Goal: Use online tool/utility: Utilize a website feature to perform a specific function

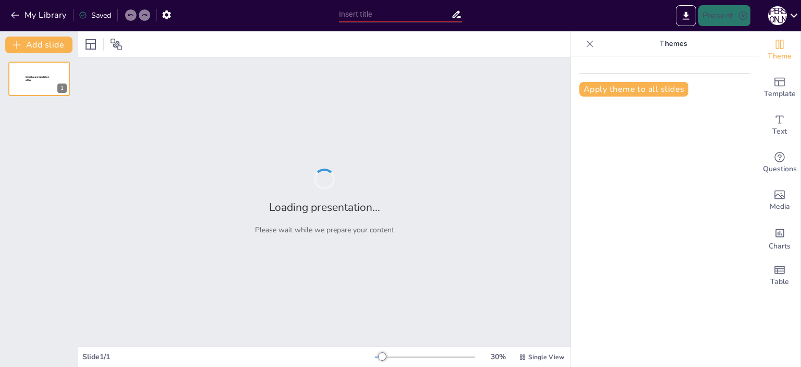
type input "Мотиваційні характеристики підприємців: Психологічний аспект успішності в бізне…"
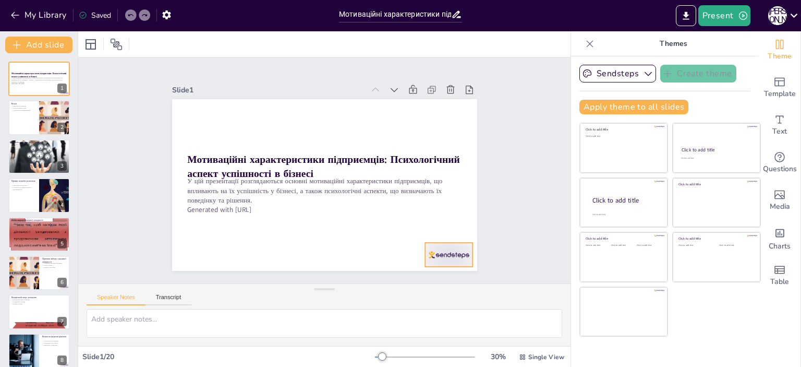
click at [417, 283] on div at bounding box center [389, 305] width 53 height 44
click at [324, 304] on icon at bounding box center [317, 312] width 16 height 16
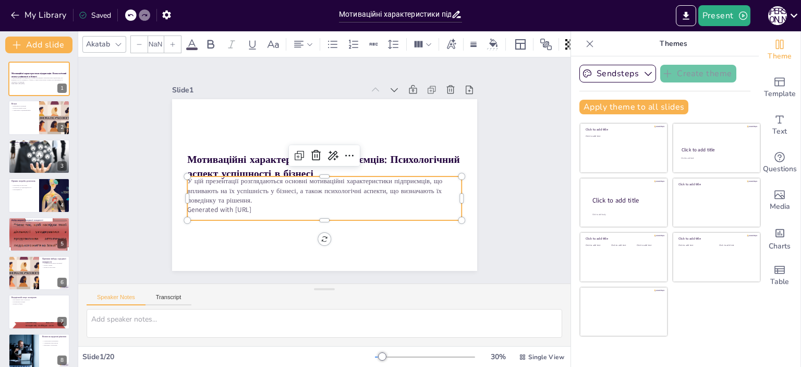
click at [266, 207] on p "Generated with [URL]" at bounding box center [285, 175] width 38 height 274
checkbox input "true"
type input "32"
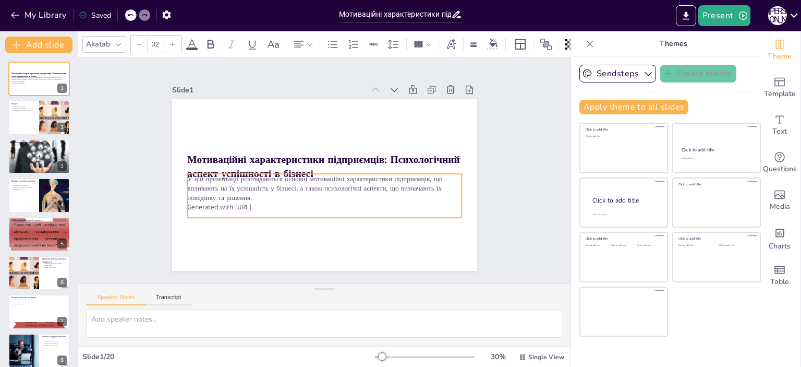
click at [342, 207] on p "Generated with [URL]" at bounding box center [361, 166] width 38 height 274
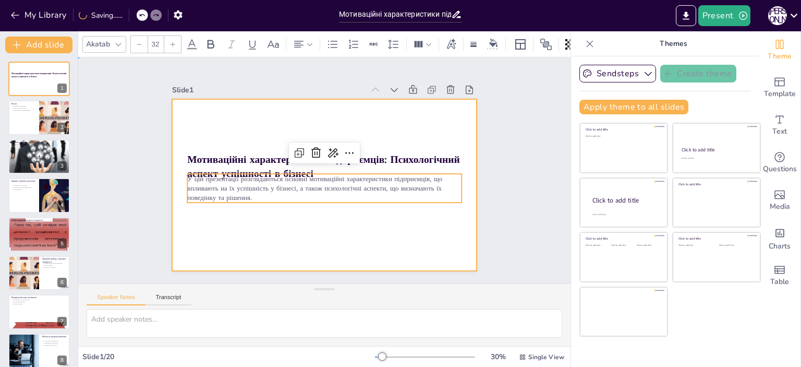
click at [269, 215] on div at bounding box center [310, 164] width 281 height 348
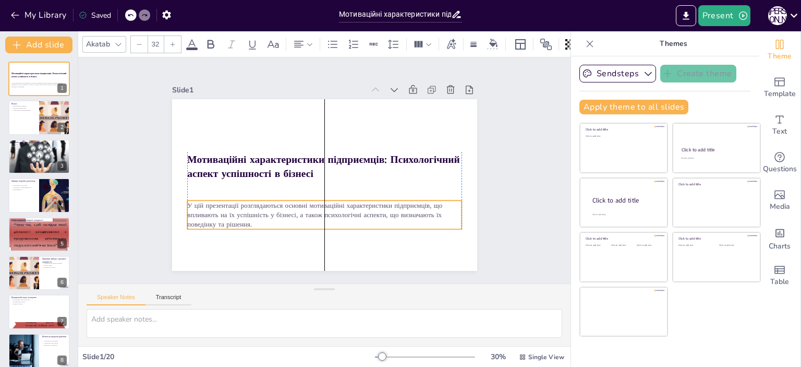
drag, startPoint x: 253, startPoint y: 187, endPoint x: 250, endPoint y: 214, distance: 26.8
click at [250, 214] on p "У цій презентації розглядаються основні мотиваційні характеристики підприємців,…" at bounding box center [298, 206] width 239 height 185
click at [511, 166] on div "Slide 1 Мотиваційні характеристики підприємців: Психологічний аспект успішності…" at bounding box center [324, 170] width 531 height 472
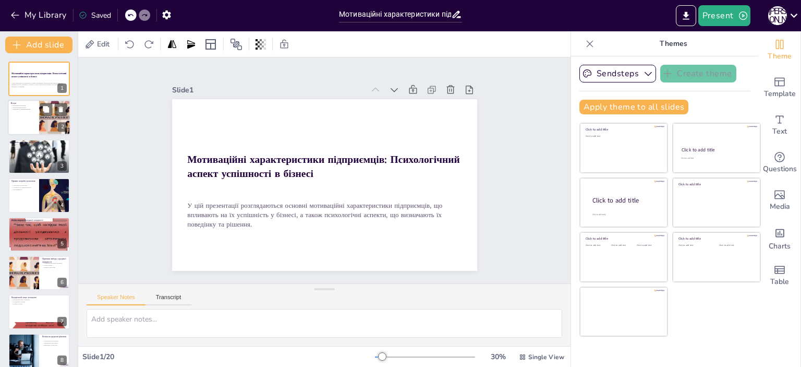
click at [29, 123] on div at bounding box center [39, 117] width 63 height 35
checkbox input "true"
type textarea "Loremipsu d sitametc adipisci elitseddo eiu temporincid, utlabore etdo magnaal …"
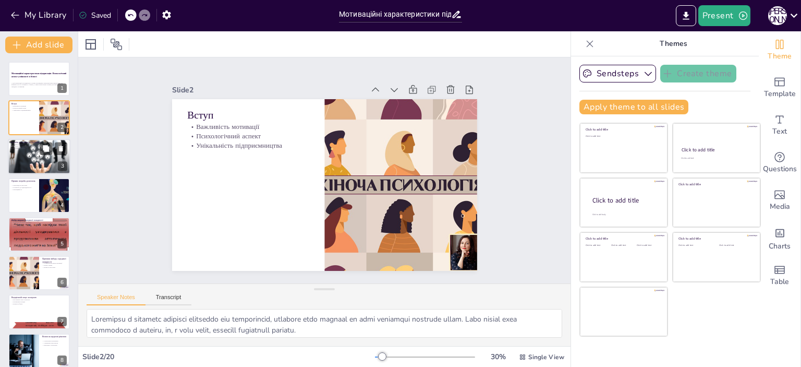
click at [27, 148] on p "Подолання перешкод" at bounding box center [39, 148] width 56 height 2
checkbox input "true"
type textarea "Потреба досягнень є основною мотивацією для підприємців, оскільки вона спонукає…"
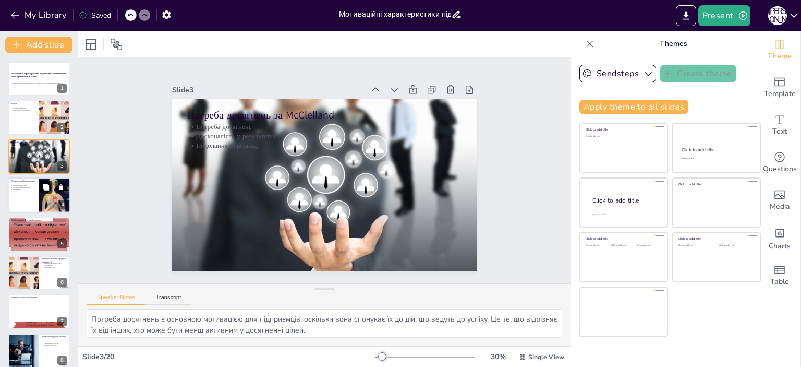
checkbox input "true"
click at [44, 191] on button at bounding box center [46, 187] width 13 height 13
type textarea "Орієнтація на результат дозволяє підприємцям чітко визначати свої цілі та страт…"
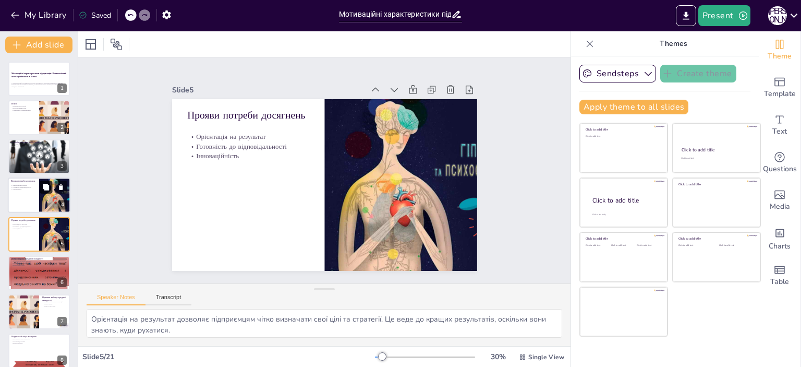
scroll to position [24, 0]
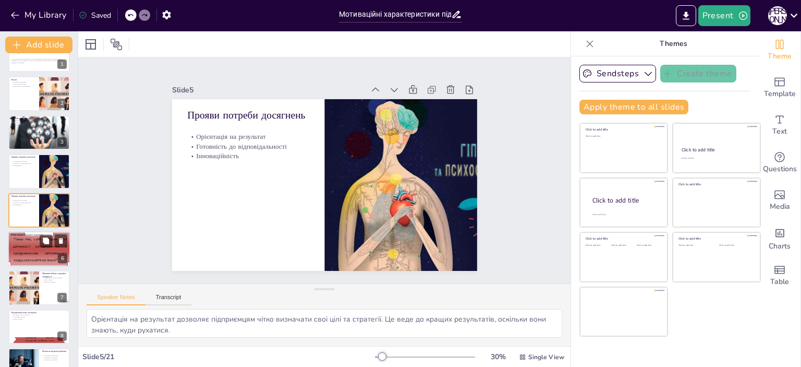
checkbox input "true"
click at [33, 246] on div at bounding box center [39, 248] width 116 height 35
type textarea "Оптимальний рівень мотивації є важливим для підтримки активності підприємців. З…"
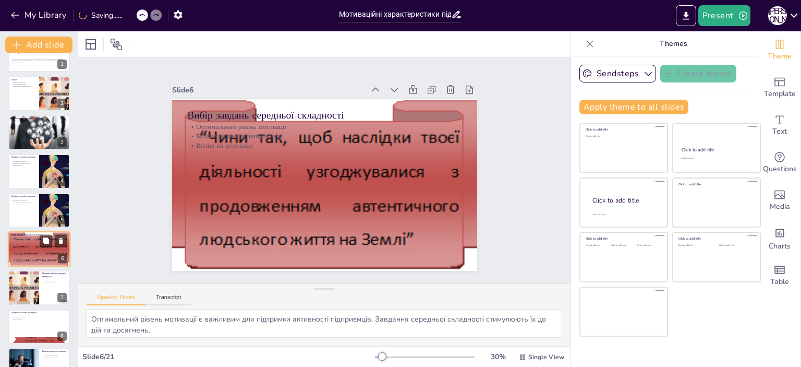
scroll to position [63, 0]
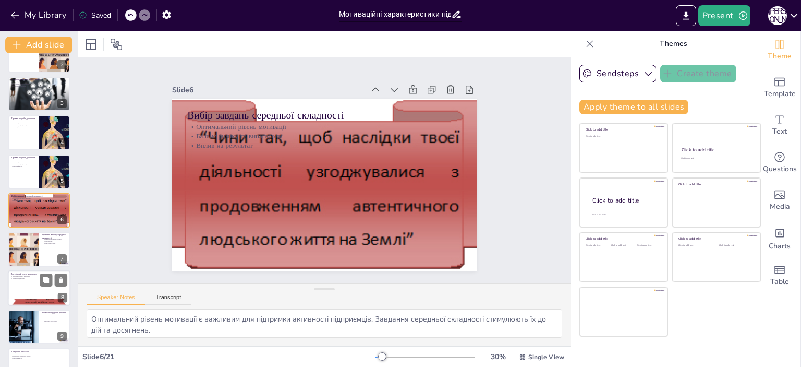
checkbox input "true"
click at [14, 294] on div at bounding box center [39, 287] width 63 height 35
type textarea "Внутрішній локус контролю є важливим для підприємців, оскільки він визначає їхн…"
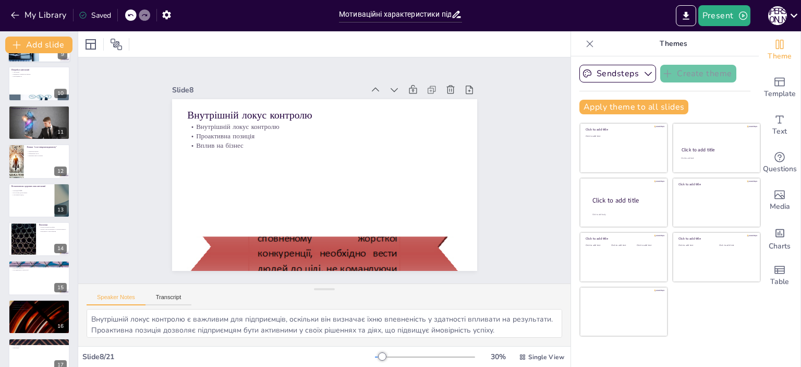
scroll to position [345, 0]
checkbox input "true"
click at [24, 240] on div at bounding box center [23, 239] width 56 height 32
type textarea "Психологічний профіль підприємців є важливим для розуміння їхньої поведінки та …"
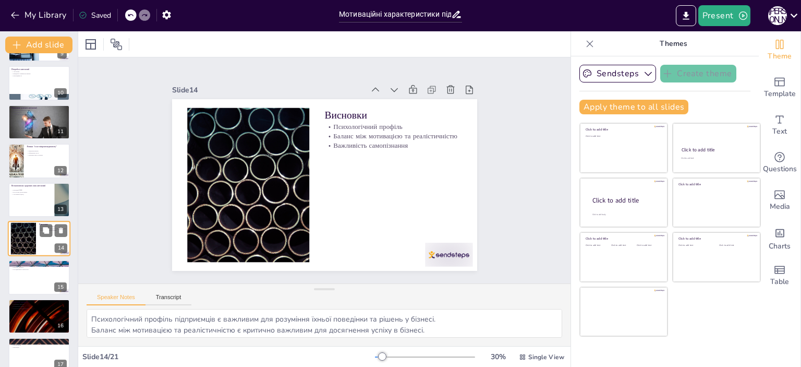
scroll to position [373, 0]
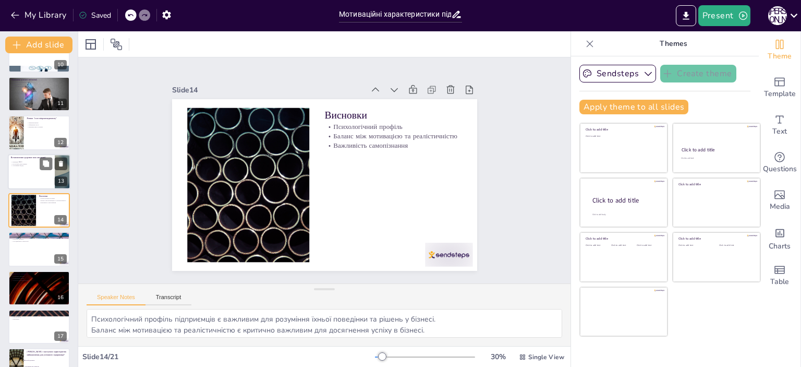
checkbox input "true"
click at [34, 172] on div at bounding box center [39, 171] width 63 height 35
type textarea "Принцип 80/20 є важливим для управління часом та ресурсами, оскільки він дозвол…"
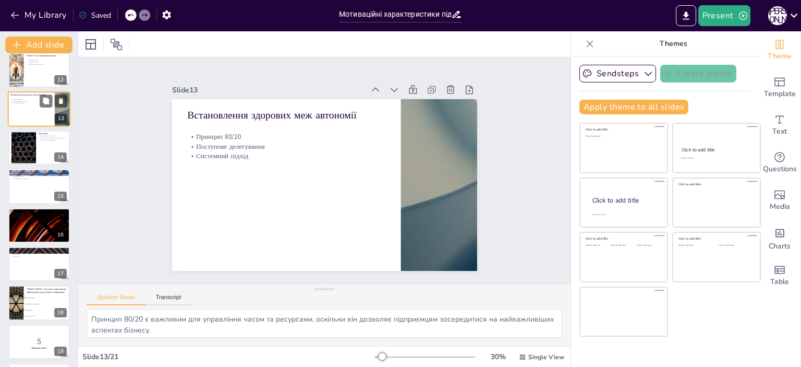
scroll to position [513, 0]
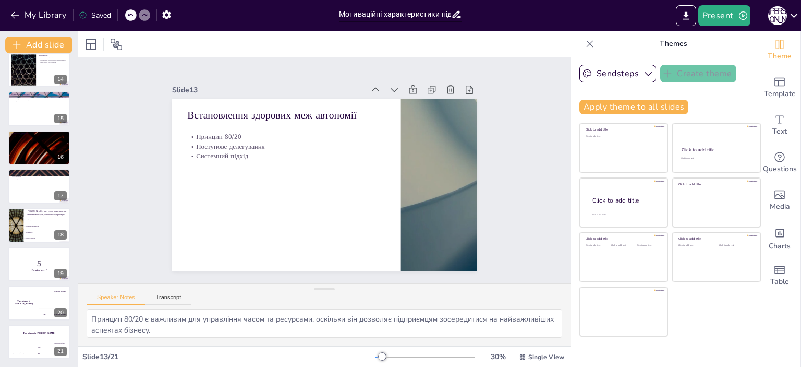
checkbox input "true"
